Goal: Task Accomplishment & Management: Use online tool/utility

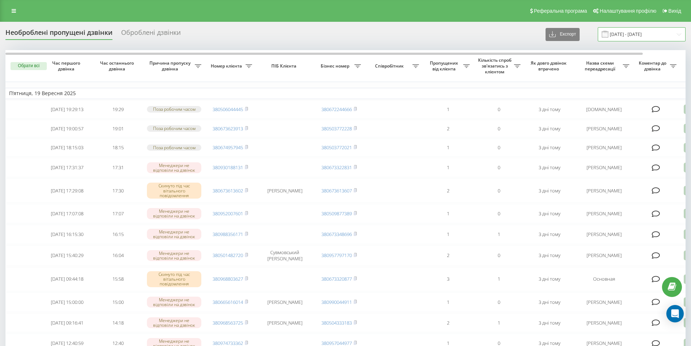
click at [658, 36] on input "[DATE] - [DATE]" at bounding box center [642, 34] width 88 height 14
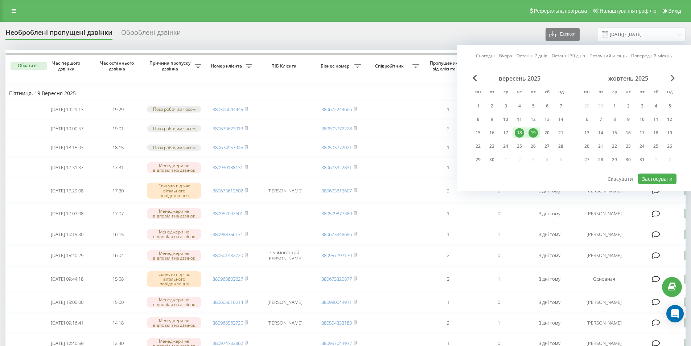
click at [348, 32] on div "Необроблені пропущені дзвінки Оброблені дзвінки Експорт .csv .xlsx [DATE] - [DA…" at bounding box center [345, 34] width 680 height 14
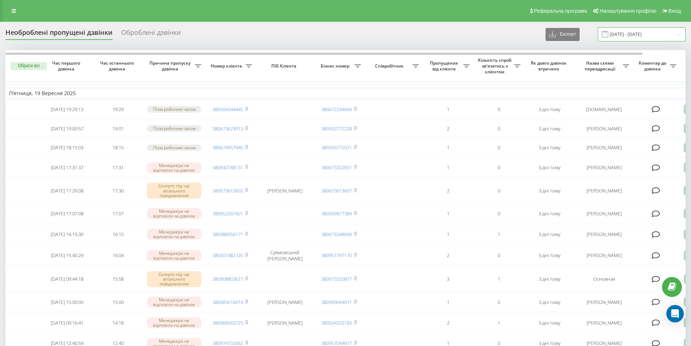
click at [640, 38] on input "[DATE] - [DATE]" at bounding box center [642, 34] width 88 height 14
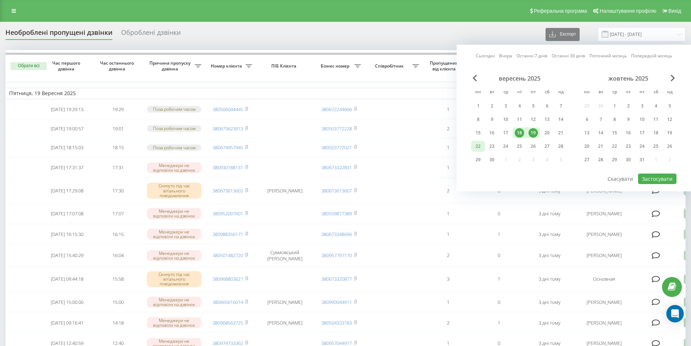
click at [479, 147] on div "22" at bounding box center [477, 146] width 9 height 9
click at [664, 176] on button "Застосувати" at bounding box center [657, 178] width 38 height 11
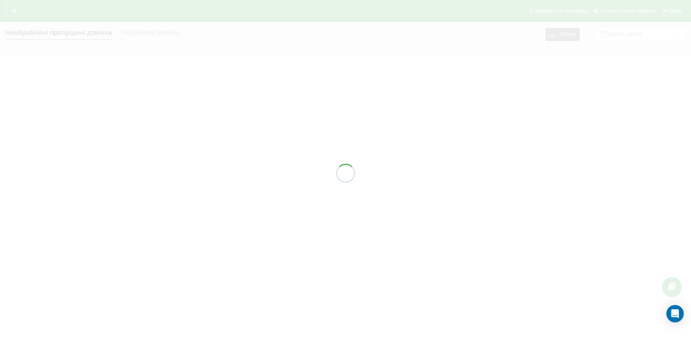
type input "[DATE] - [DATE]"
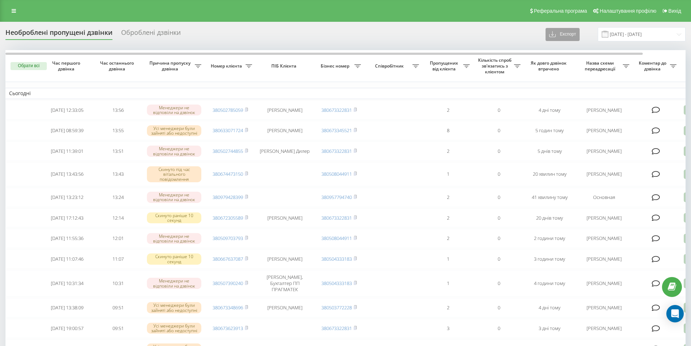
click at [557, 36] on icon at bounding box center [552, 34] width 7 height 7
click at [571, 63] on div ".xlsx" at bounding box center [565, 60] width 38 height 13
